Goal: Task Accomplishment & Management: Manage account settings

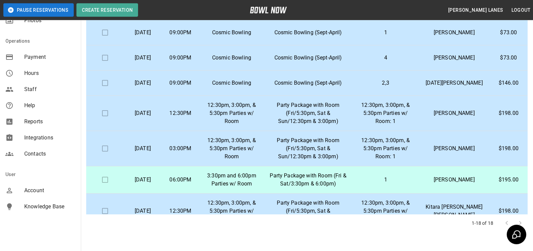
scroll to position [103, 0]
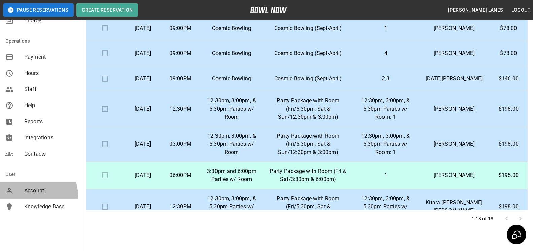
click at [38, 195] on div "Account" at bounding box center [40, 191] width 81 height 16
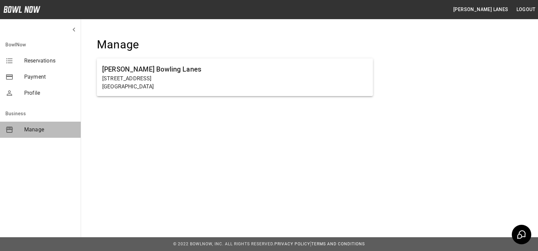
click at [29, 132] on span "Manage" at bounding box center [49, 130] width 51 height 8
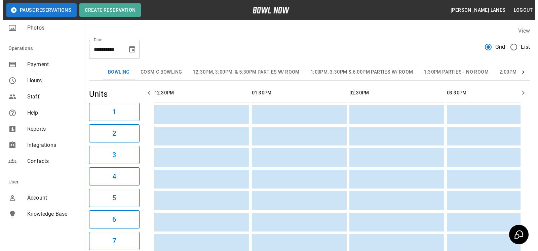
scroll to position [0, 683]
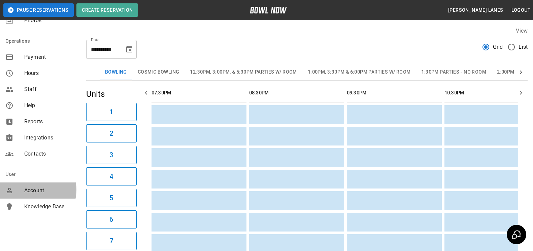
click at [33, 190] on span "Account" at bounding box center [49, 191] width 51 height 8
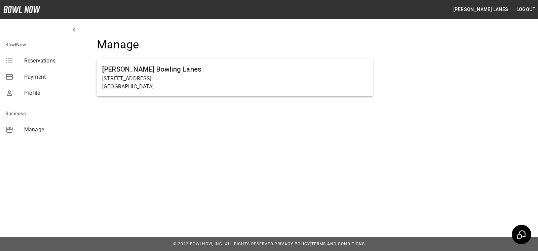
click at [488, 10] on button "[PERSON_NAME] Lanes" at bounding box center [481, 9] width 61 height 12
click at [42, 93] on span "Profile" at bounding box center [49, 93] width 51 height 8
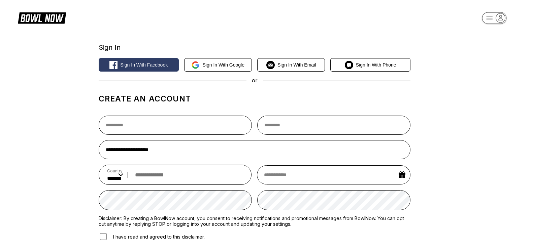
select select "**"
click at [503, 19] on icon "button" at bounding box center [500, 17] width 9 height 9
click at [503, 52] on div "Center Sign In" at bounding box center [494, 52] width 47 height 12
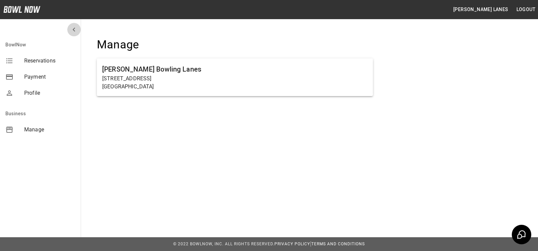
click at [73, 31] on icon "mailbox folders" at bounding box center [74, 30] width 8 height 8
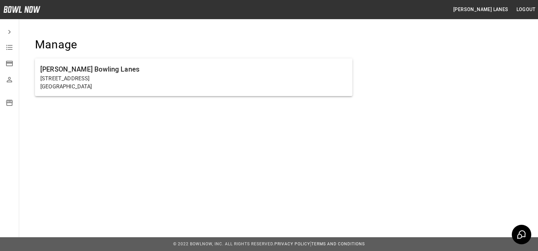
click at [13, 30] on icon "mailbox folders" at bounding box center [9, 32] width 8 height 8
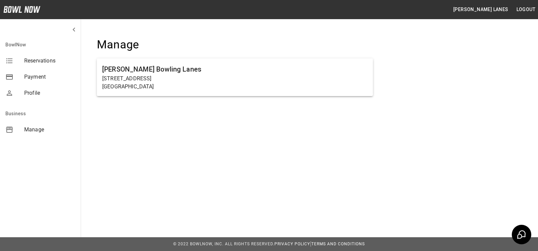
click at [34, 94] on span "Profile" at bounding box center [49, 93] width 51 height 8
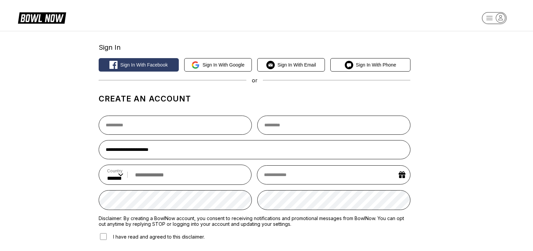
select select "**"
click at [512, 16] on icon "button" at bounding box center [493, 18] width 37 height 13
click at [498, 52] on div "Center Sign In" at bounding box center [494, 52] width 47 height 12
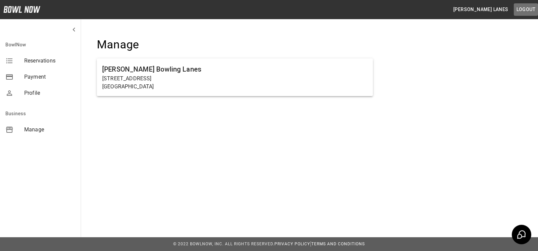
click at [520, 9] on button "Logout" at bounding box center [526, 9] width 24 height 12
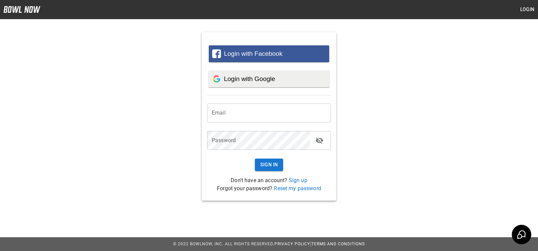
click at [270, 83] on div "Login with Google" at bounding box center [269, 79] width 114 height 17
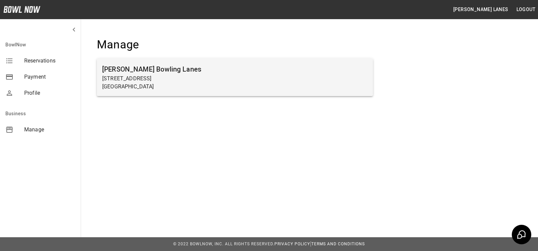
click at [106, 64] on h6 "[PERSON_NAME] Bowling Lanes" at bounding box center [234, 69] width 265 height 11
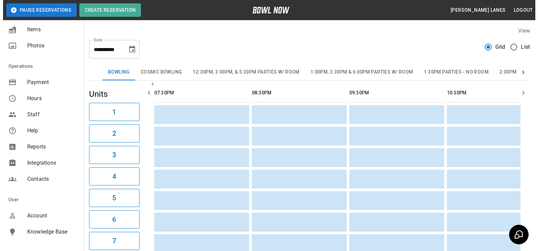
scroll to position [128, 0]
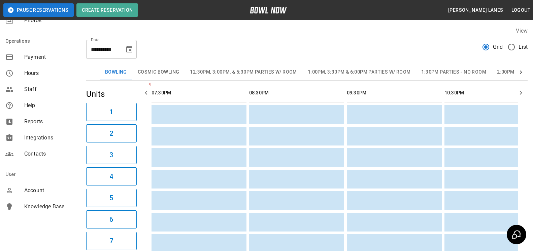
click at [43, 108] on span "Help" at bounding box center [49, 106] width 51 height 8
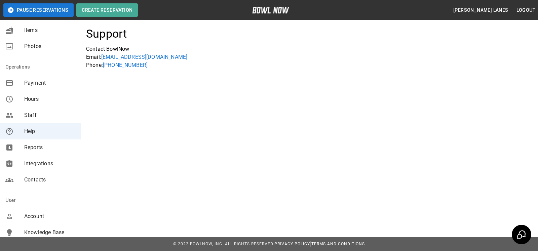
scroll to position [128, 0]
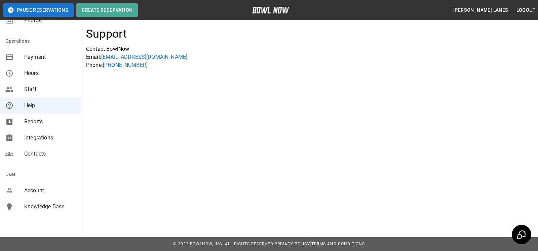
click at [38, 154] on span "Contacts" at bounding box center [49, 154] width 51 height 8
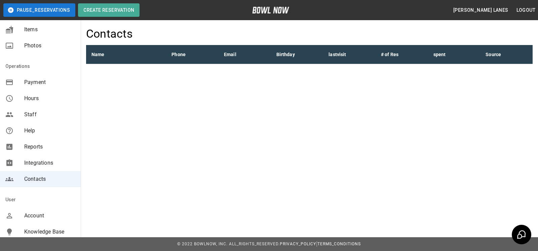
scroll to position [128, 0]
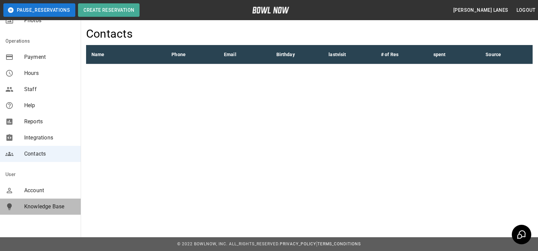
click at [58, 207] on span "Knowledge Base" at bounding box center [49, 207] width 51 height 8
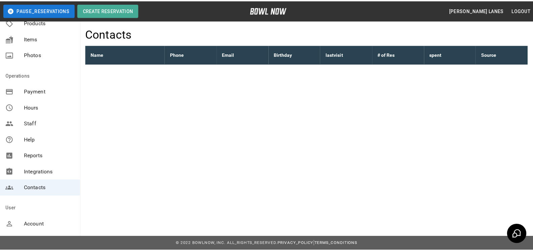
scroll to position [60, 0]
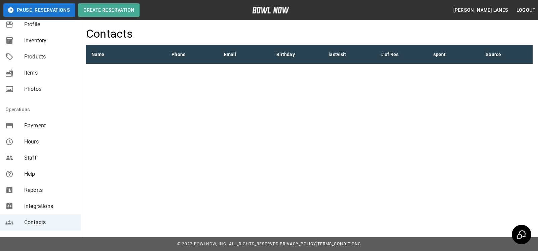
click at [49, 172] on span "Help" at bounding box center [49, 174] width 51 height 8
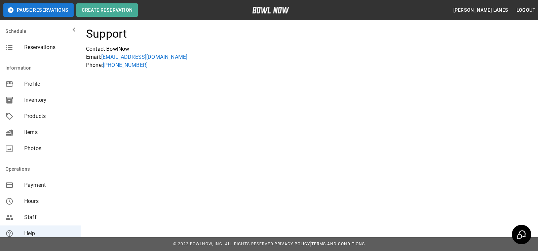
click at [37, 83] on span "Profile" at bounding box center [49, 84] width 51 height 8
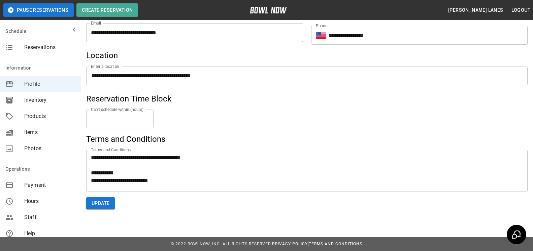
scroll to position [28, 0]
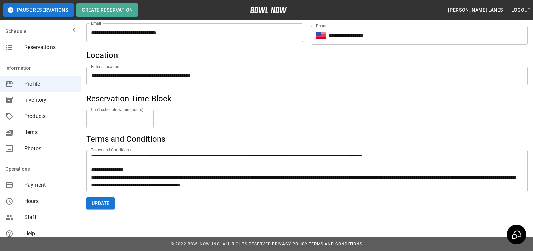
click at [131, 168] on textarea at bounding box center [307, 170] width 432 height 31
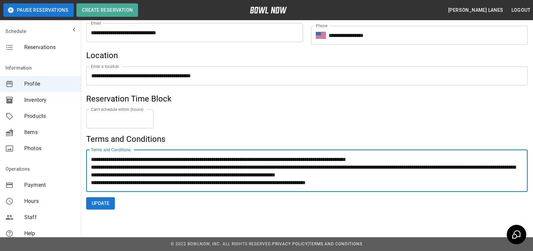
scroll to position [85, 0]
type textarea "**********"
click at [104, 200] on button "Update" at bounding box center [100, 203] width 29 height 12
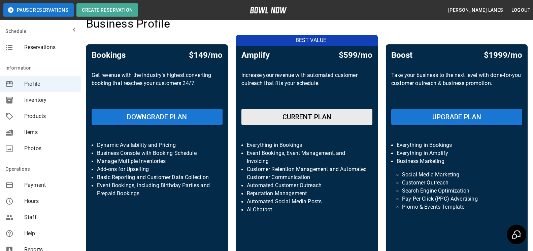
scroll to position [0, 0]
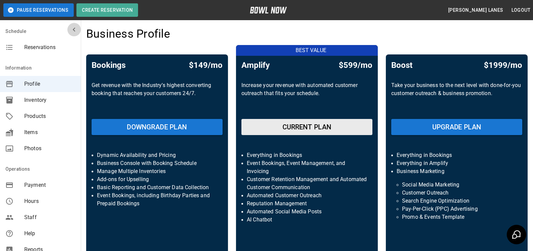
click at [70, 32] on icon "mailbox folders" at bounding box center [74, 30] width 8 height 8
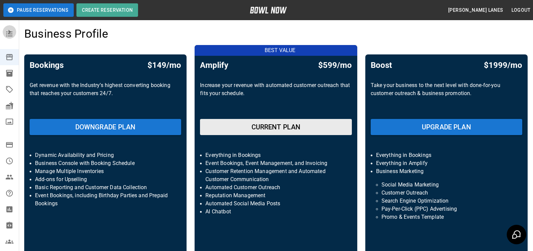
click at [9, 35] on icon "mailbox folders" at bounding box center [9, 32] width 8 height 8
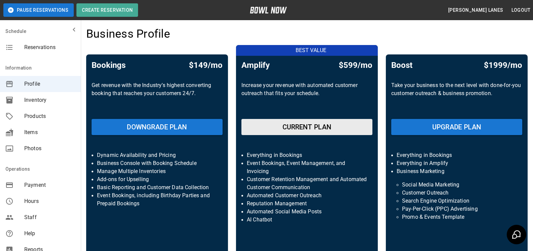
click at [524, 14] on button "Logout" at bounding box center [520, 10] width 24 height 12
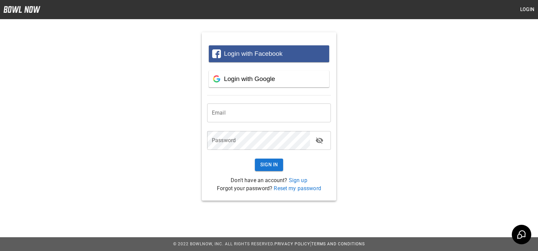
click at [297, 189] on link "Reset my password" at bounding box center [297, 188] width 47 height 6
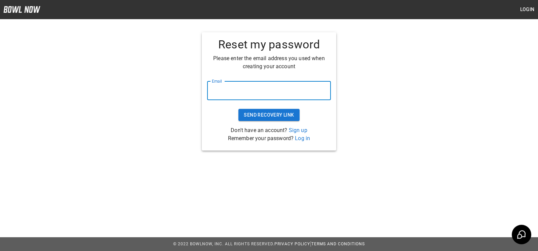
click at [266, 94] on input "email" at bounding box center [269, 90] width 124 height 19
type input "**********"
click at [281, 114] on button "Send Recovery Link" at bounding box center [269, 115] width 61 height 12
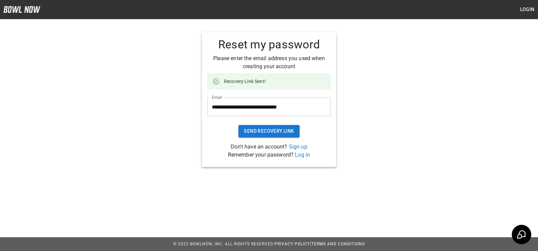
click at [529, 10] on button "Login" at bounding box center [528, 9] width 22 height 12
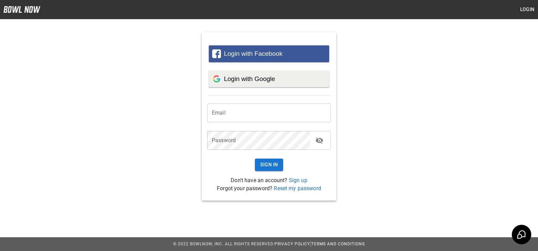
click at [270, 78] on span "Login with Google" at bounding box center [249, 78] width 51 height 7
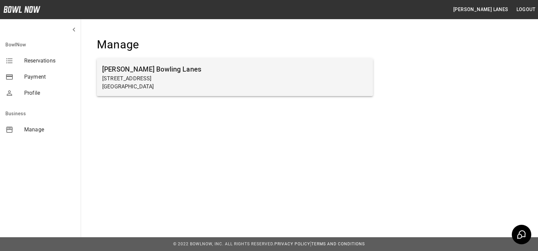
click at [284, 69] on h6 "[PERSON_NAME] Bowling Lanes" at bounding box center [234, 69] width 265 height 11
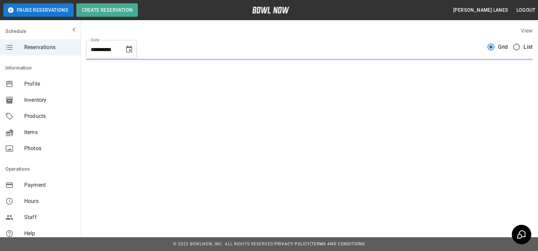
click at [524, 45] on span "List" at bounding box center [528, 47] width 9 height 8
